Goal: Navigation & Orientation: Understand site structure

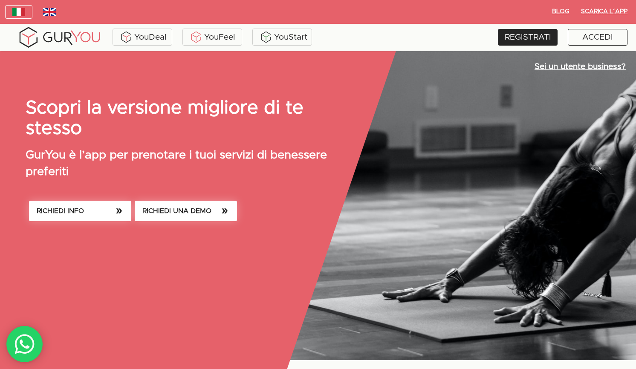
click at [409, 24] on div "YouDeal YouFeel YouStart REGISTRATI ACCEDI" at bounding box center [318, 37] width 636 height 27
click at [216, 33] on div "YouFeel" at bounding box center [212, 37] width 55 height 13
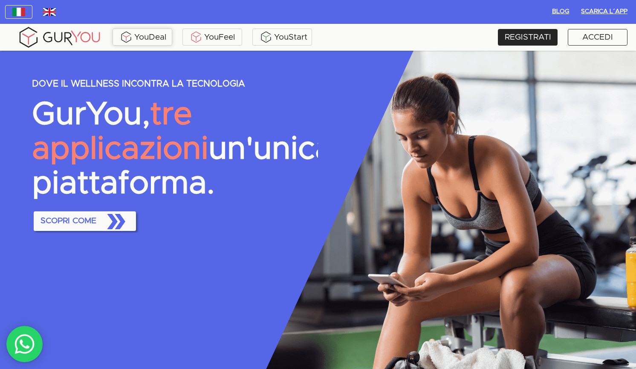
click at [157, 40] on div "YouDeal" at bounding box center [142, 37] width 55 height 13
